Goal: Book appointment/travel/reservation

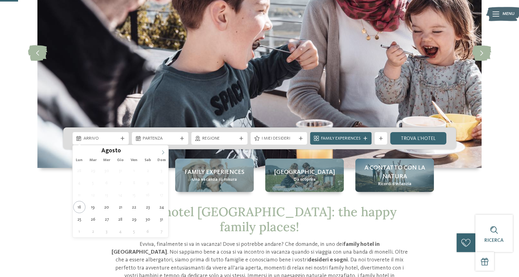
click at [162, 154] on icon at bounding box center [163, 152] width 4 height 4
type div "[DATE]"
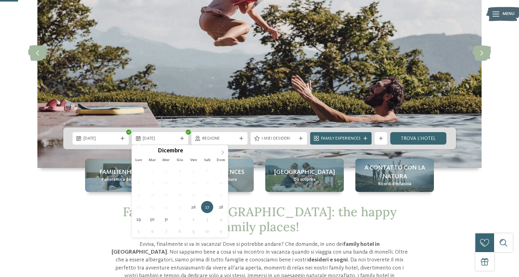
type input "****"
click at [223, 150] on span at bounding box center [222, 150] width 11 height 11
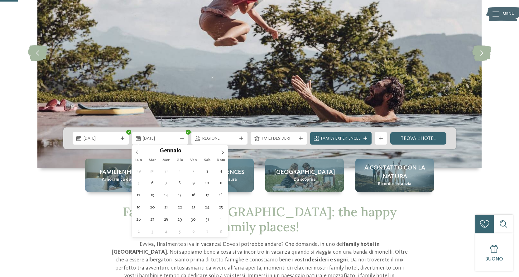
type div "[DATE]"
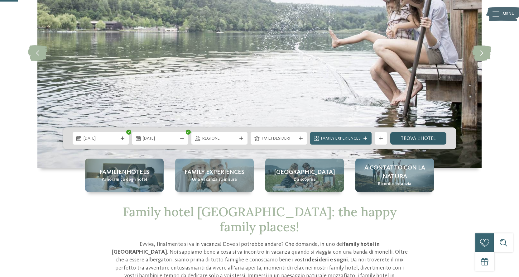
click at [428, 138] on link "trova l’hotel" at bounding box center [419, 138] width 56 height 12
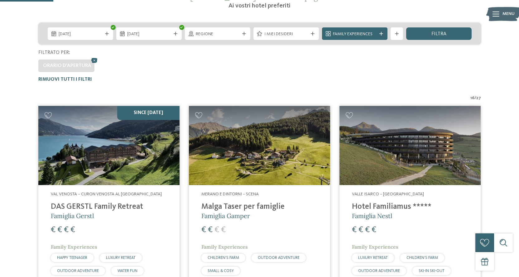
scroll to position [111, 0]
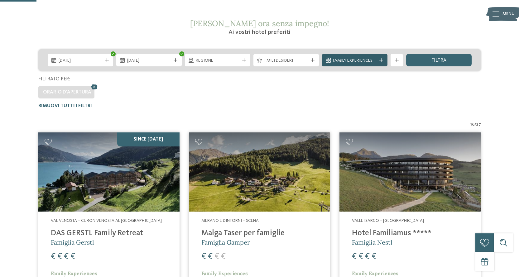
click at [367, 59] on span "Family Experiences" at bounding box center [355, 61] width 44 height 6
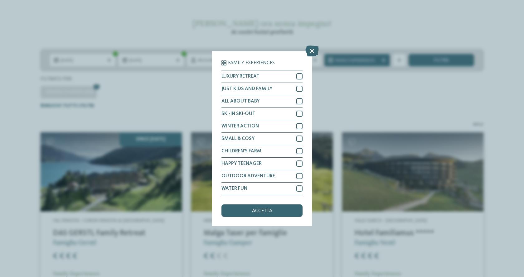
click at [303, 91] on div "Family Experiences LUXURY RETREAT JUST KIDS AND FAMILY" at bounding box center [262, 138] width 100 height 175
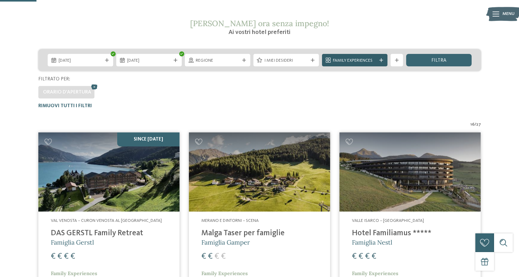
click at [336, 61] on span "Family Experiences" at bounding box center [355, 61] width 44 height 6
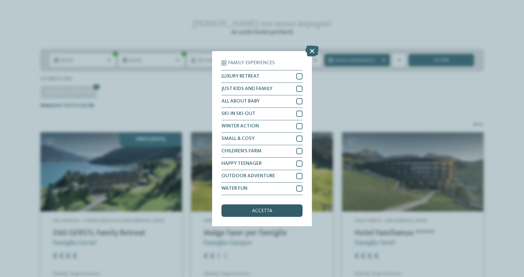
click at [272, 211] on span "accetta" at bounding box center [262, 211] width 20 height 5
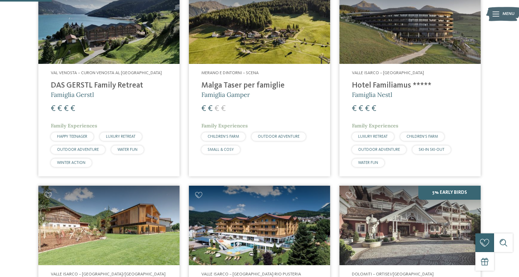
scroll to position [142, 0]
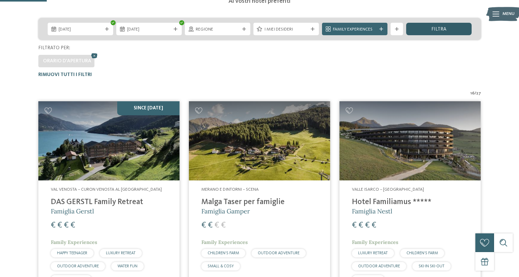
click at [436, 31] on span "filtra" at bounding box center [439, 29] width 15 height 5
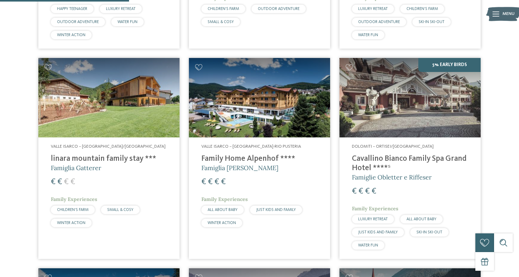
scroll to position [392, 0]
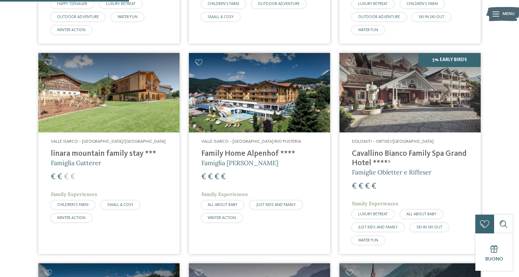
click at [444, 109] on img at bounding box center [410, 93] width 141 height 80
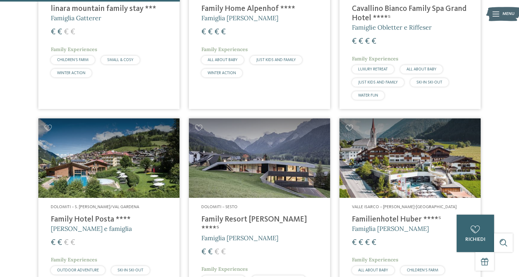
scroll to position [548, 0]
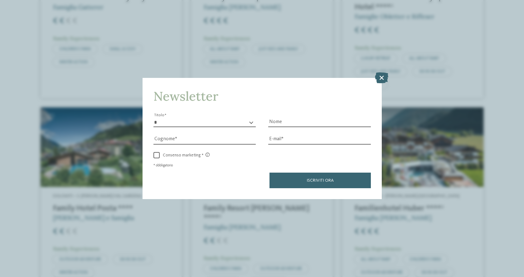
click at [136, 130] on div "Newsletter * ****** ******* ******** ****** Titolo Nome Cognome Fax" at bounding box center [262, 138] width 524 height 277
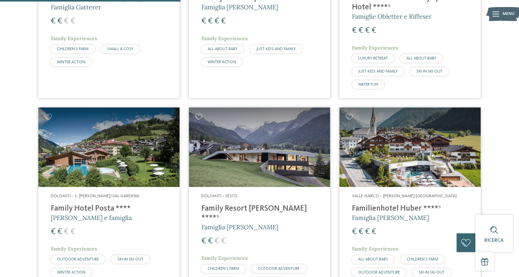
click at [144, 143] on img at bounding box center [108, 148] width 141 height 80
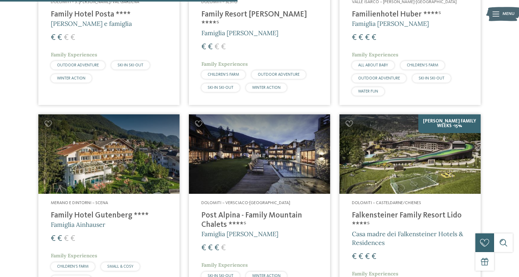
scroll to position [766, 0]
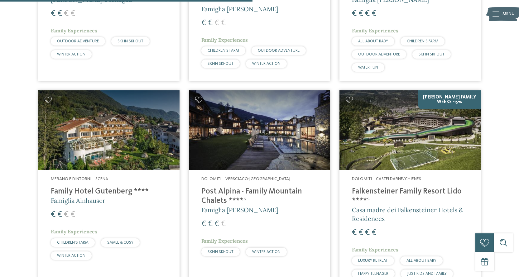
click at [162, 137] on img at bounding box center [108, 130] width 141 height 80
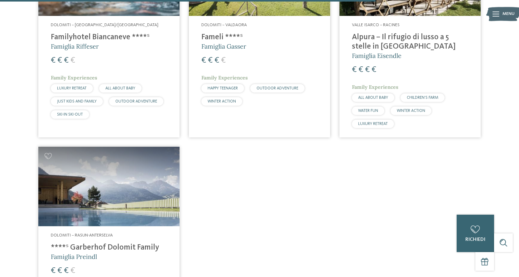
scroll to position [1140, 0]
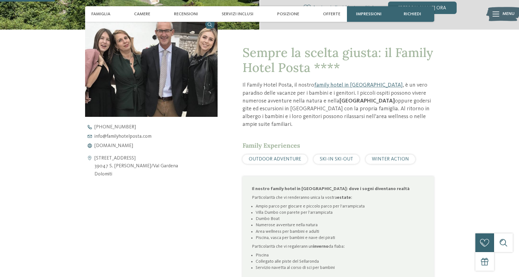
scroll to position [218, 0]
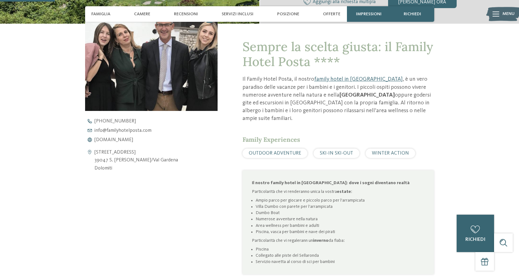
click at [337, 151] on span "SKI-IN SKI-OUT" at bounding box center [336, 153] width 33 height 5
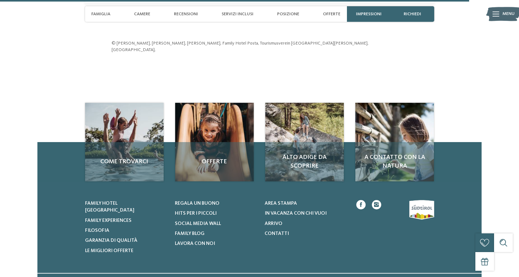
scroll to position [1965, 0]
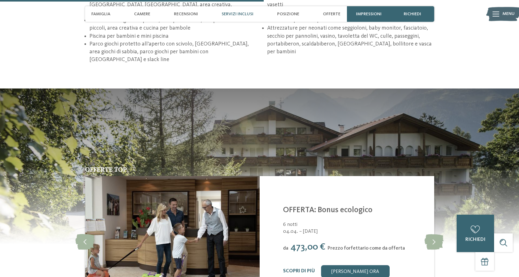
scroll to position [1092, 0]
